Goal: Transaction & Acquisition: Purchase product/service

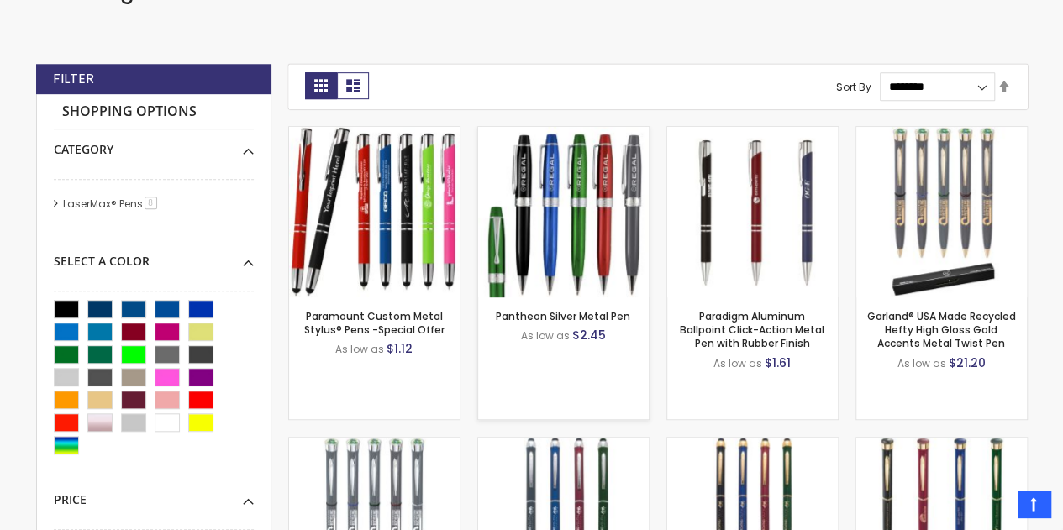
scroll to position [450, 0]
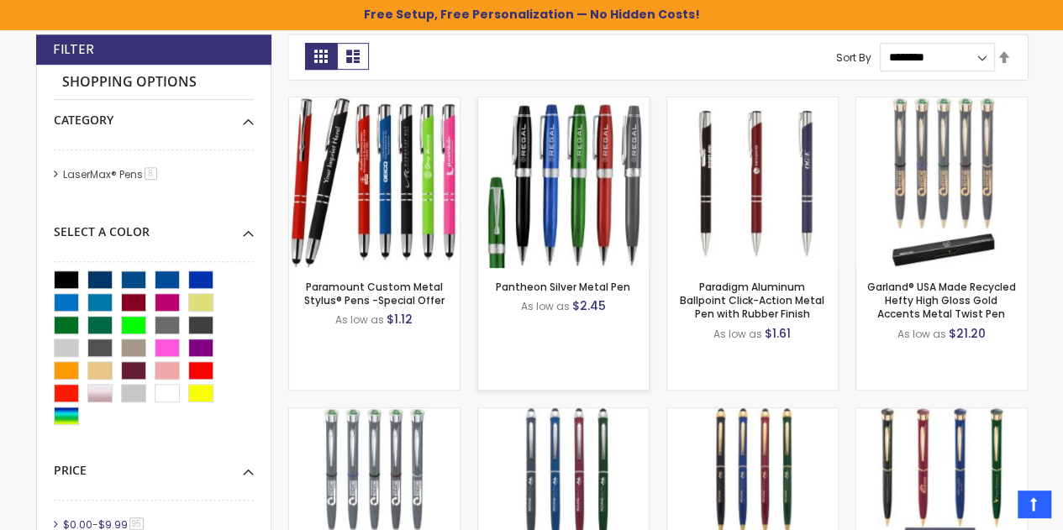
click at [528, 182] on img at bounding box center [563, 182] width 171 height 171
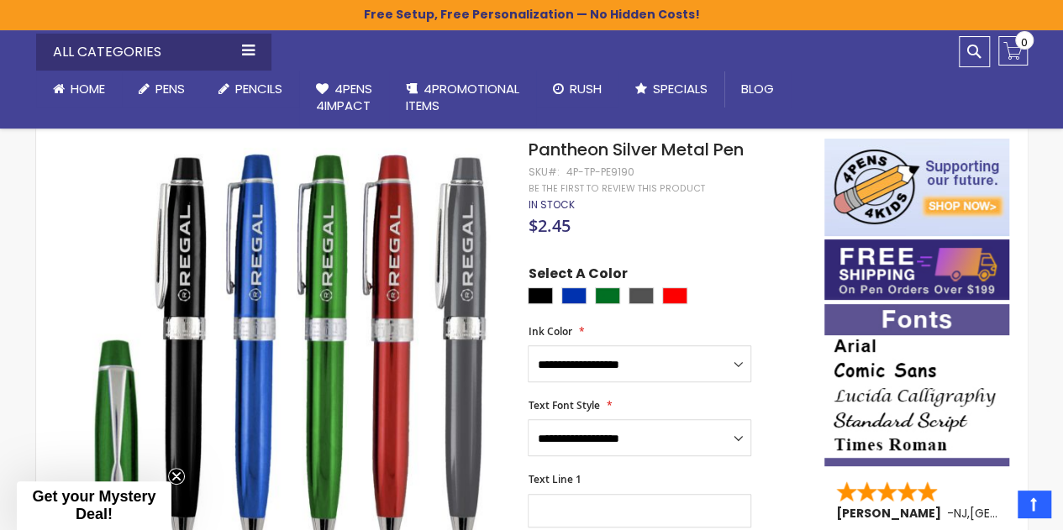
scroll to position [756, 0]
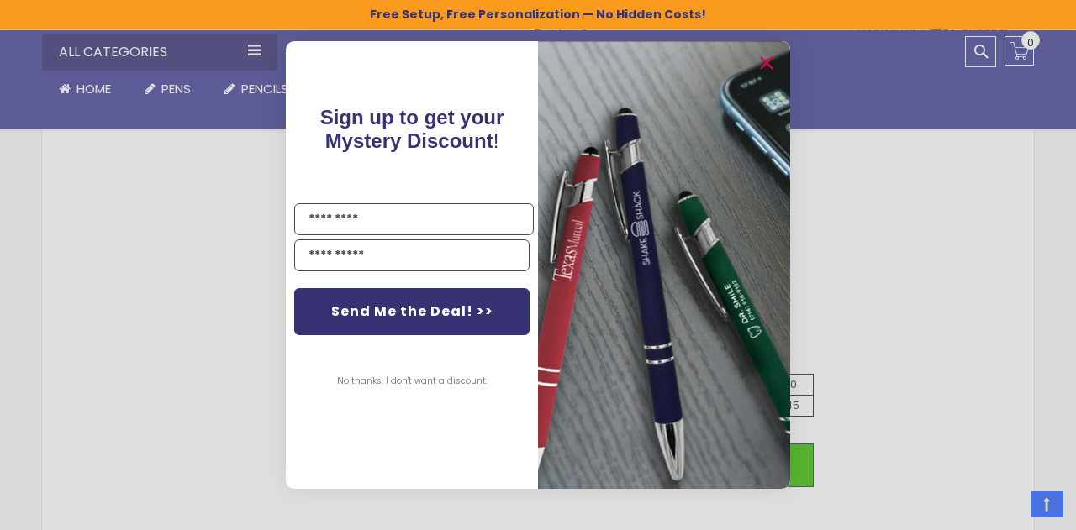
click at [977, 53] on div "Close dialog Sign up to get your Mystery Discount ! Name Email Send Me the Deal…" at bounding box center [538, 265] width 1076 height 530
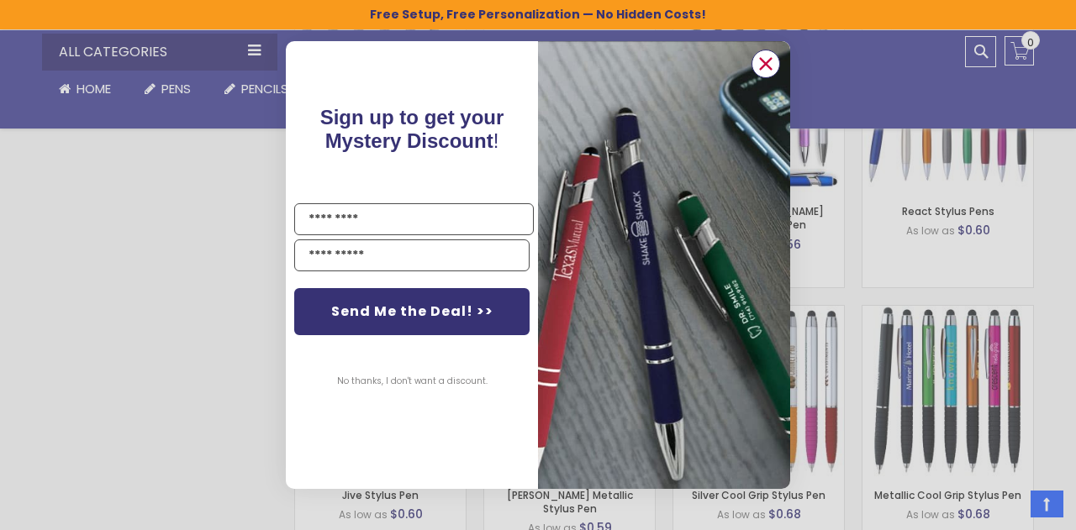
click at [763, 65] on icon "Close dialog" at bounding box center [766, 63] width 11 height 11
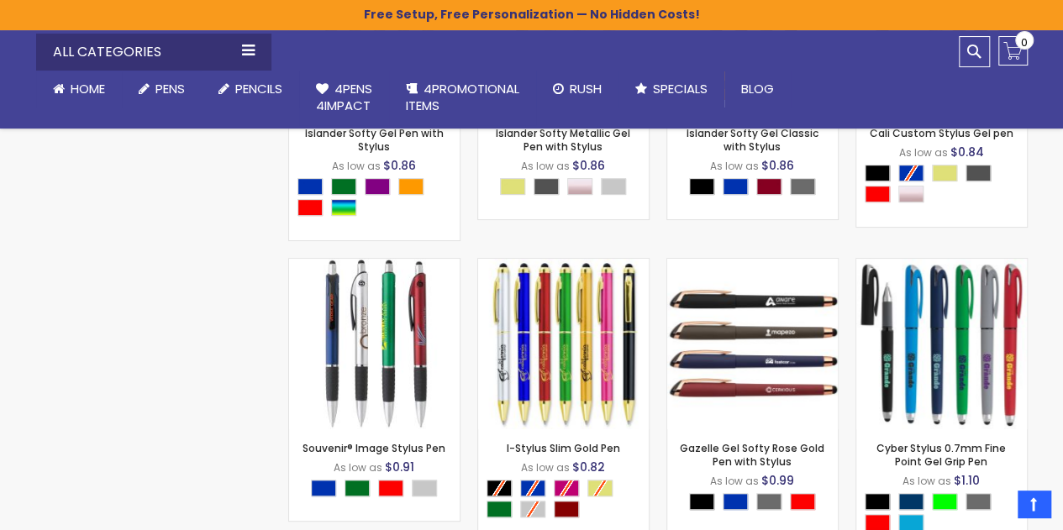
scroll to position [5162, 0]
